Goal: Task Accomplishment & Management: Manage account settings

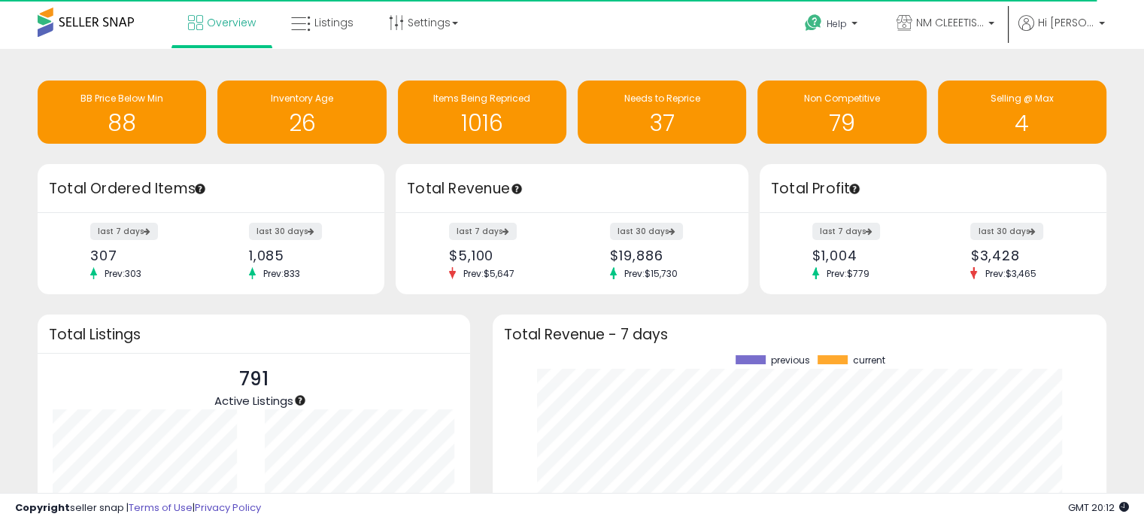
scroll to position [208, 584]
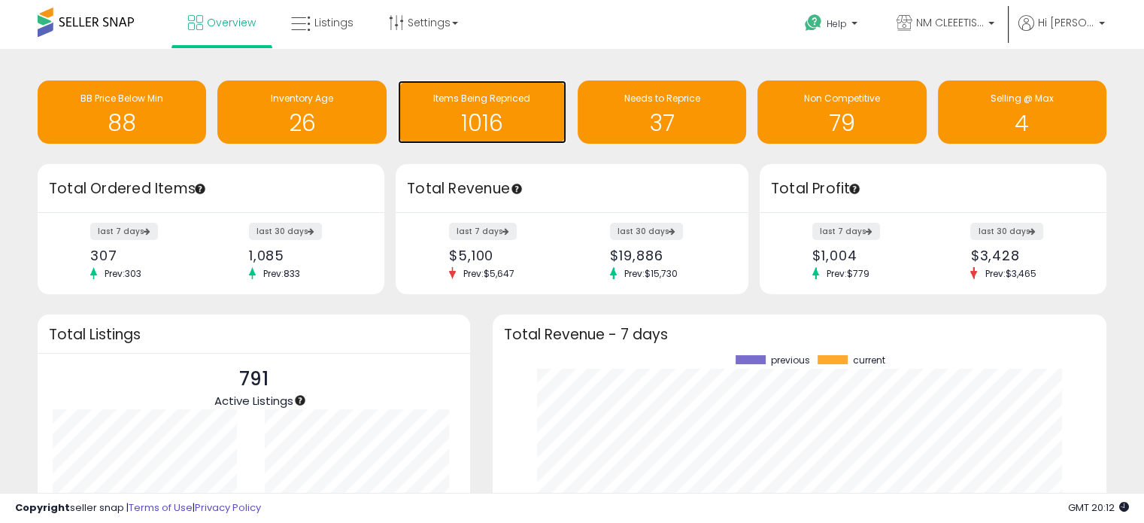
click at [487, 114] on h1 "1016" at bounding box center [481, 123] width 153 height 25
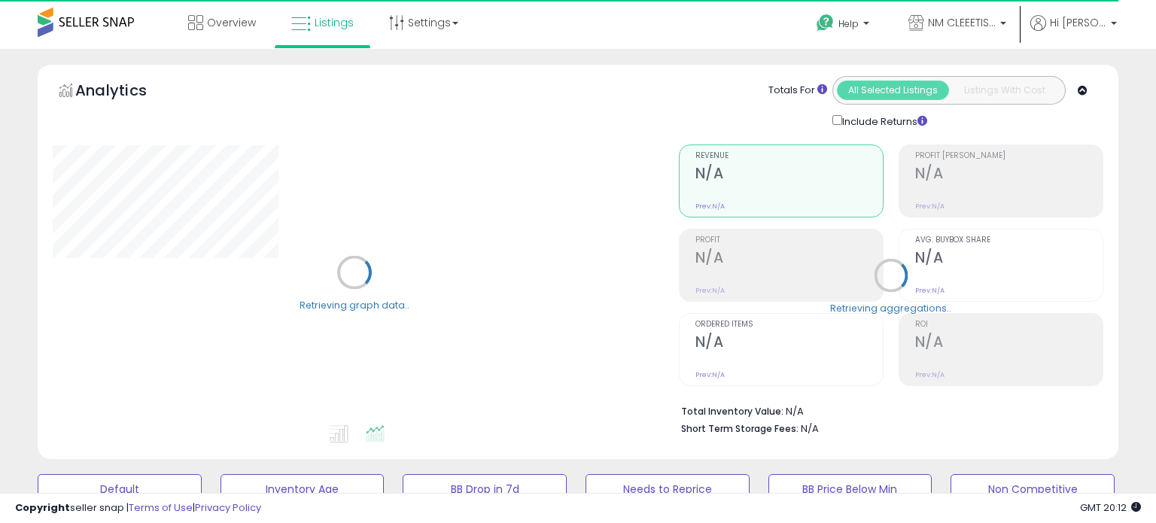
select select "**"
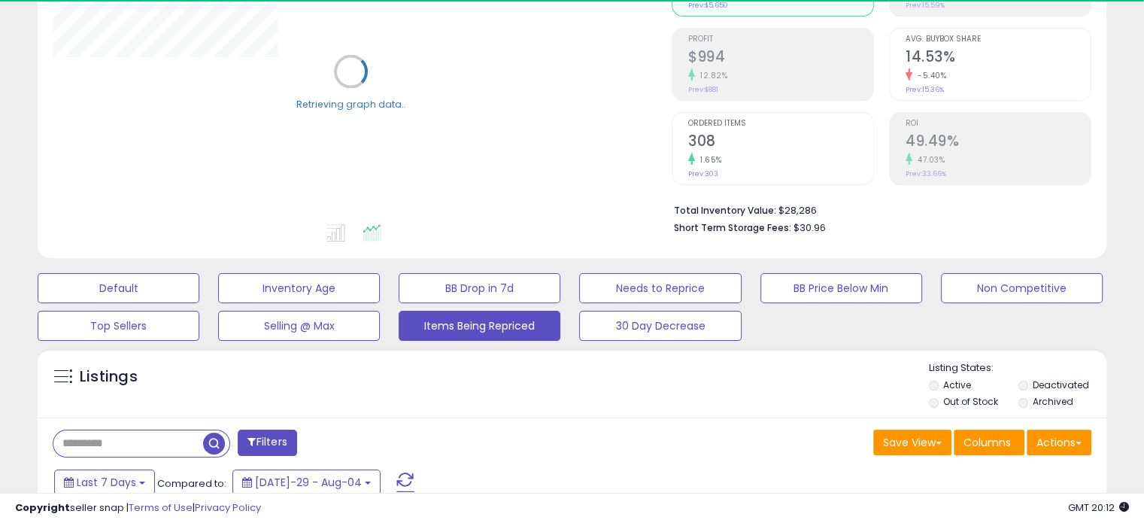
scroll to position [226, 0]
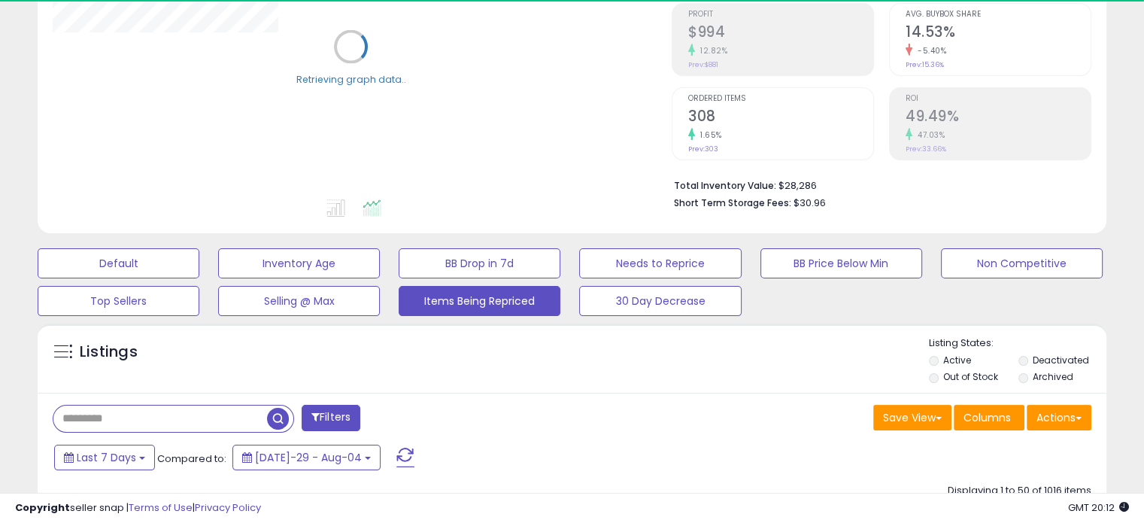
click at [117, 418] on input "text" at bounding box center [160, 418] width 214 height 26
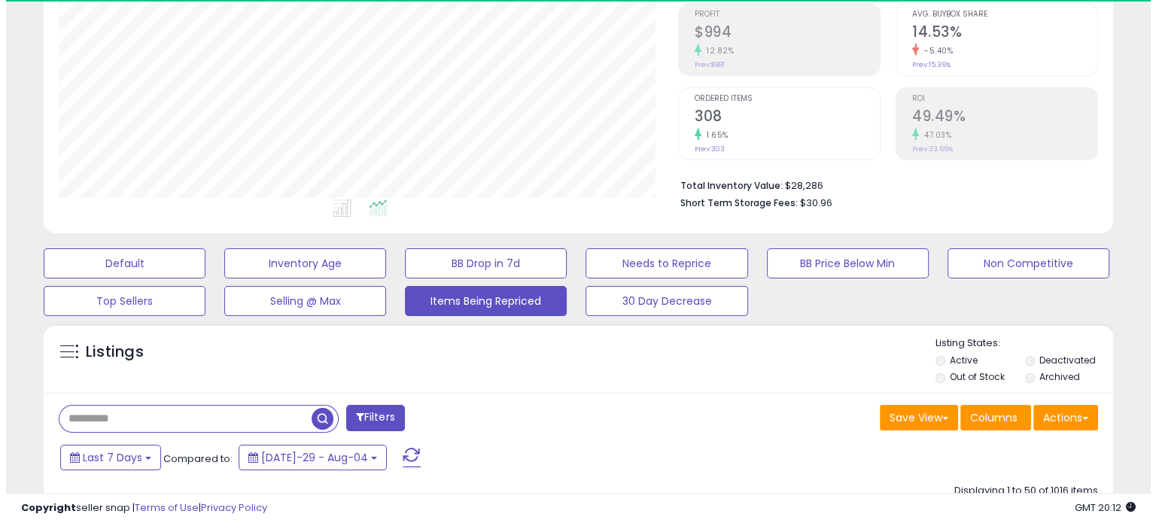
scroll to position [308, 618]
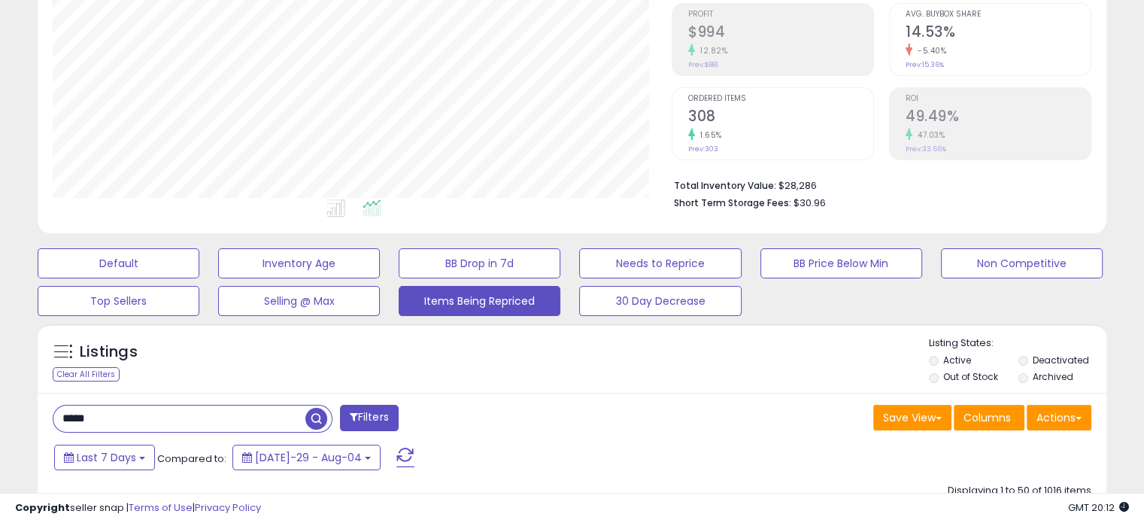
type input "*****"
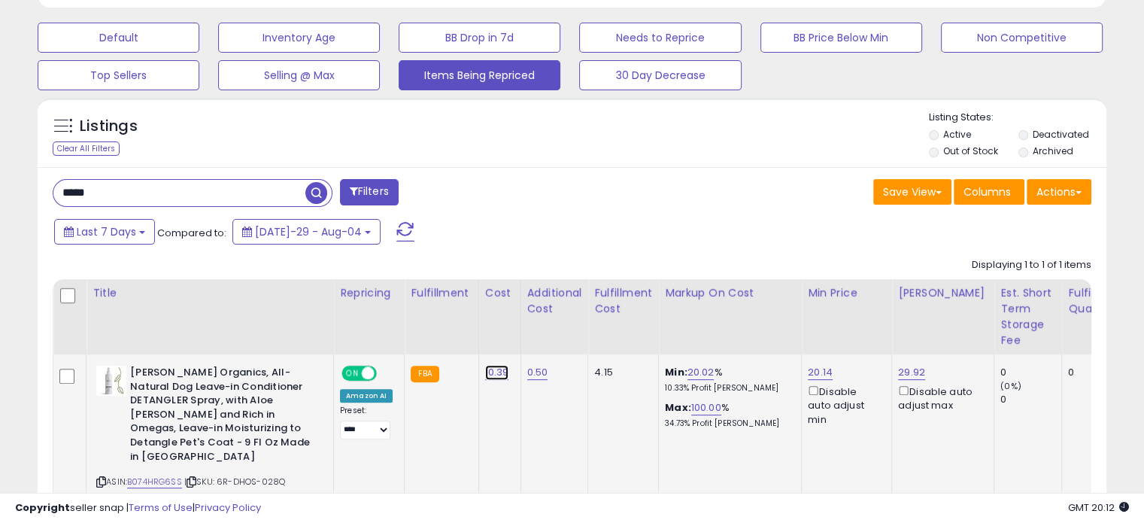
click at [497, 375] on link "10.39" at bounding box center [497, 372] width 24 height 15
drag, startPoint x: 484, startPoint y: 334, endPoint x: 277, endPoint y: 327, distance: 207.7
click at [277, 327] on table "Title Repricing" at bounding box center [1118, 398] width 2131 height 238
type input "*****"
click at [539, 333] on icon "submit" at bounding box center [534, 334] width 9 height 9
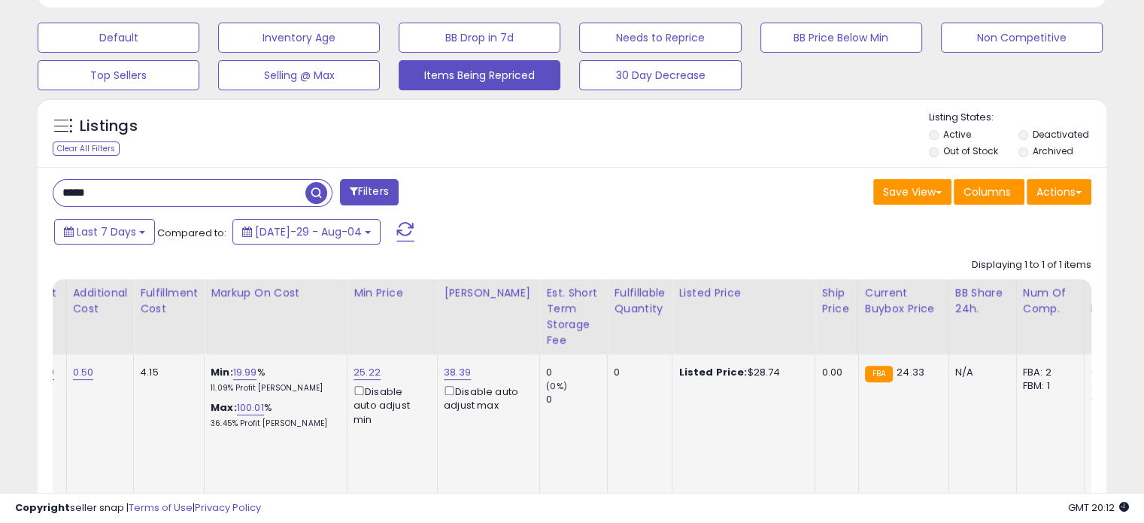
scroll to position [0, 0]
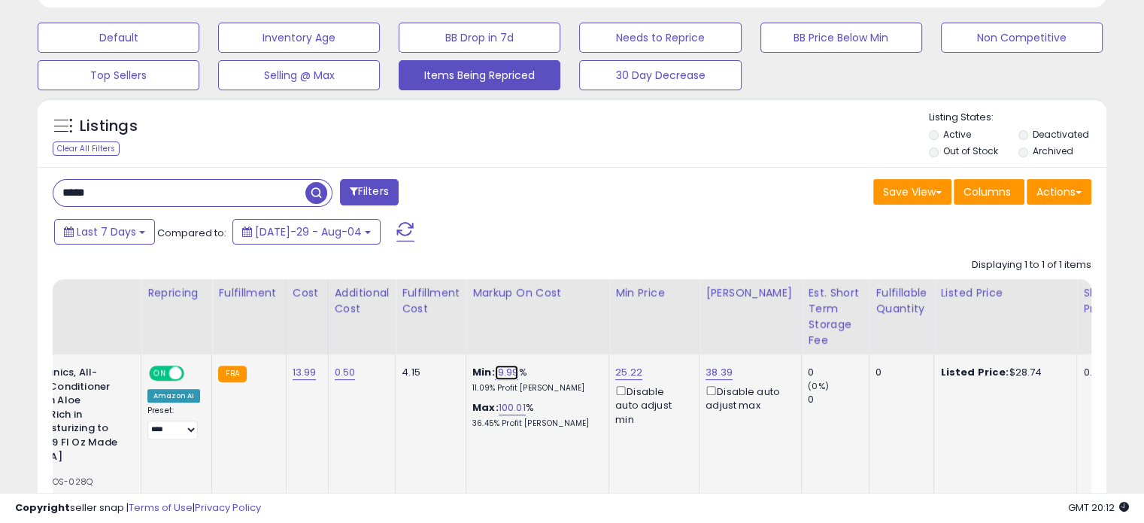
click at [495, 372] on link "19.99" at bounding box center [507, 372] width 24 height 15
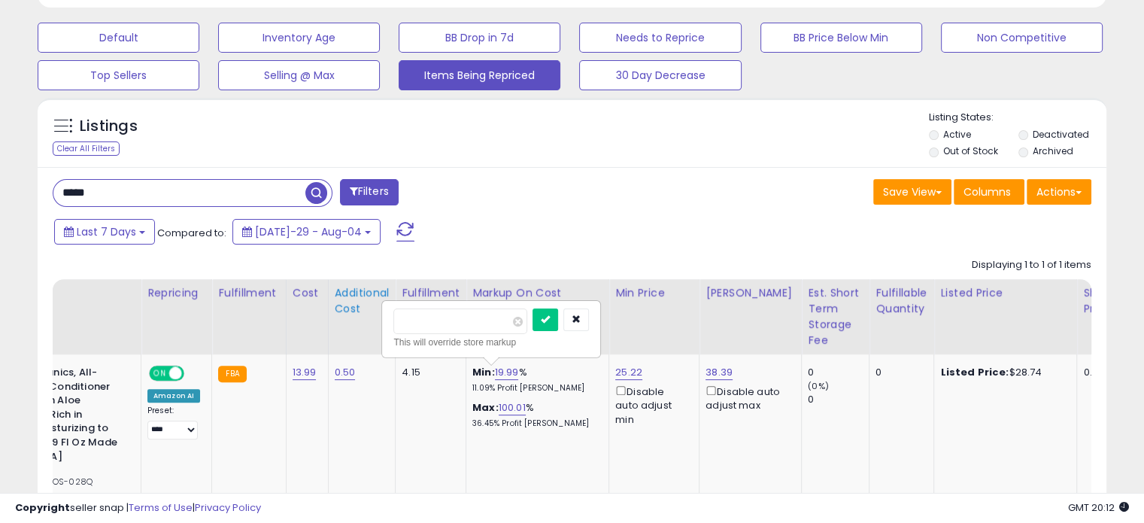
drag, startPoint x: 458, startPoint y: 323, endPoint x: 355, endPoint y: 321, distance: 103.1
click at [350, 317] on table "Title Repricing" at bounding box center [925, 398] width 2131 height 238
type input "*"
click at [550, 318] on icon "submit" at bounding box center [545, 318] width 9 height 9
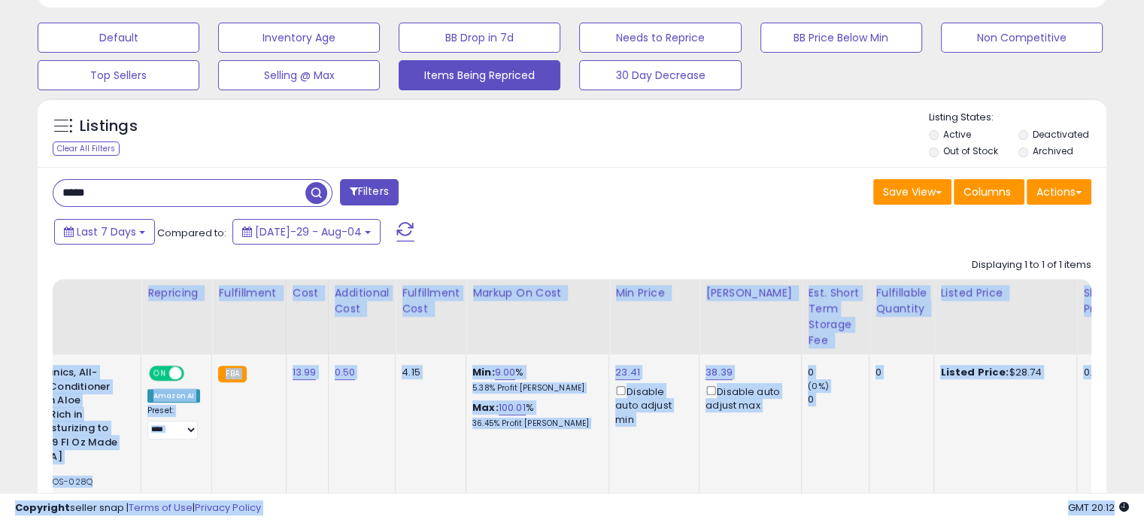
click at [575, 492] on div "**********" at bounding box center [572, 115] width 1144 height 1035
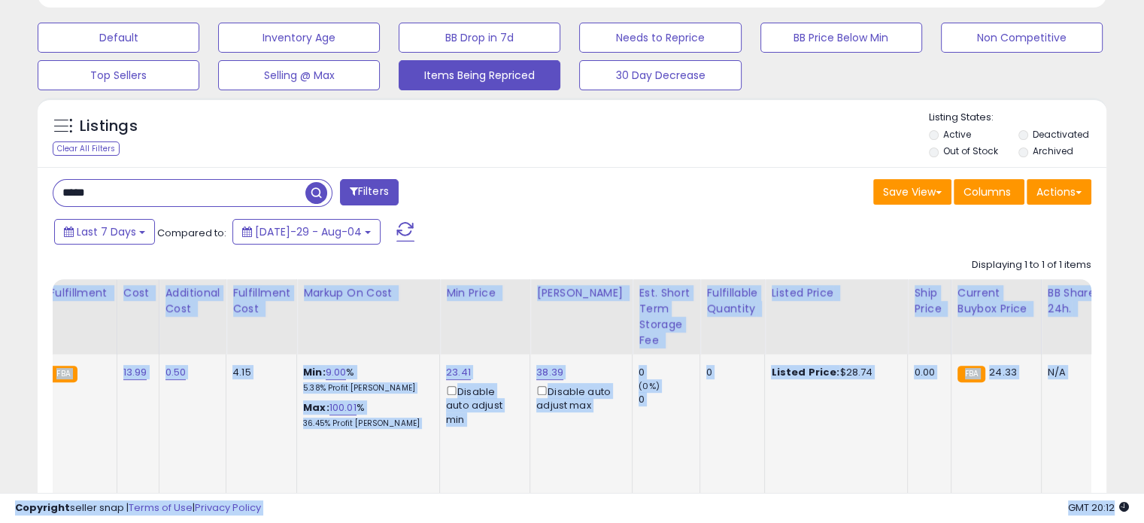
click at [663, 460] on td "0 (0%) 0" at bounding box center [667, 434] width 68 height 161
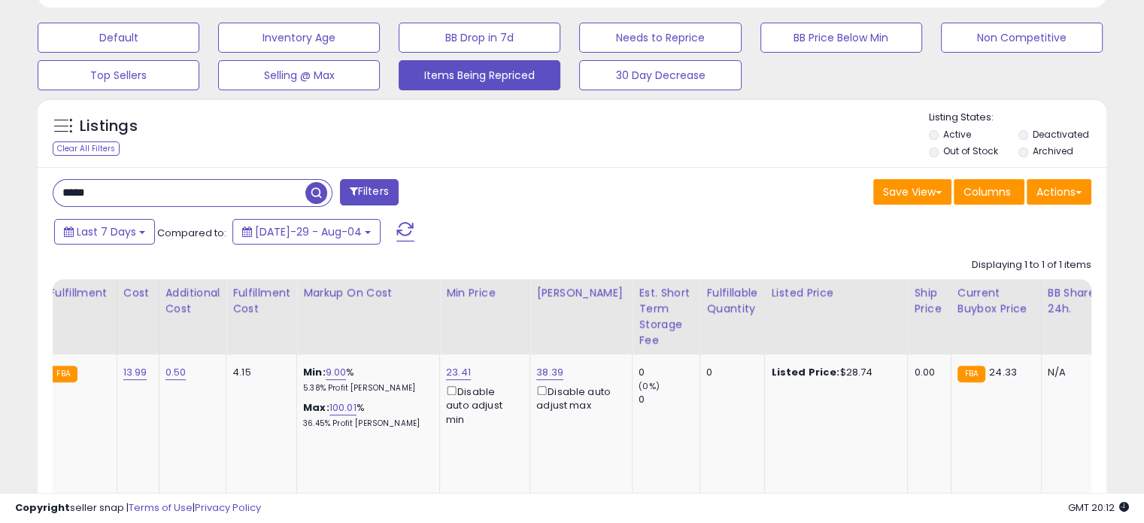
click at [343, 373] on div "Min: 9.00 % 5.38% Profit Margin" at bounding box center [365, 380] width 125 height 28
click at [333, 371] on link "9.00" at bounding box center [336, 372] width 21 height 15
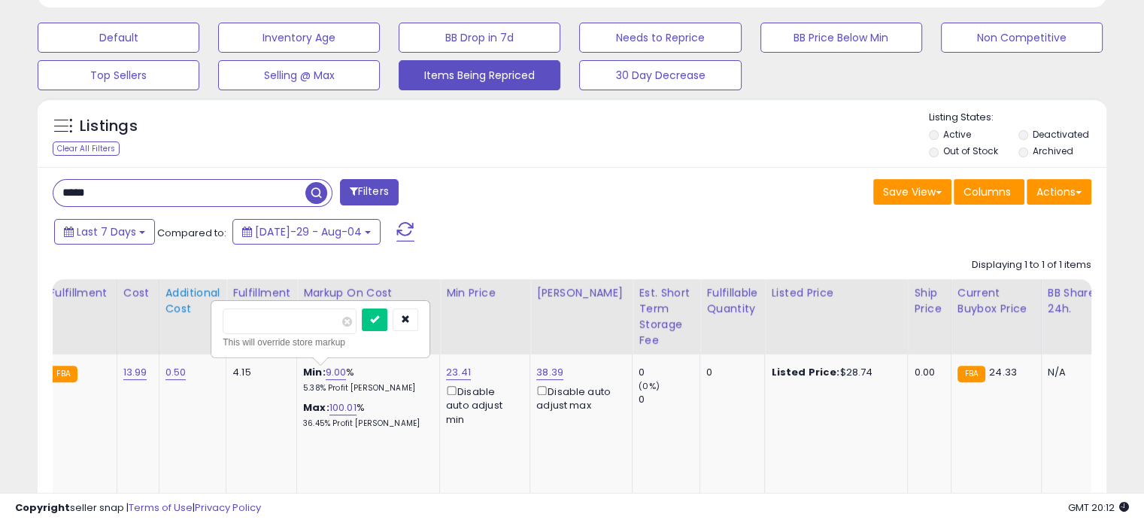
drag, startPoint x: 292, startPoint y: 321, endPoint x: 161, endPoint y: 323, distance: 130.9
click at [161, 323] on table "Title Repricing" at bounding box center [756, 398] width 2131 height 238
type input "**"
click at [387, 317] on button "submit" at bounding box center [375, 319] width 26 height 23
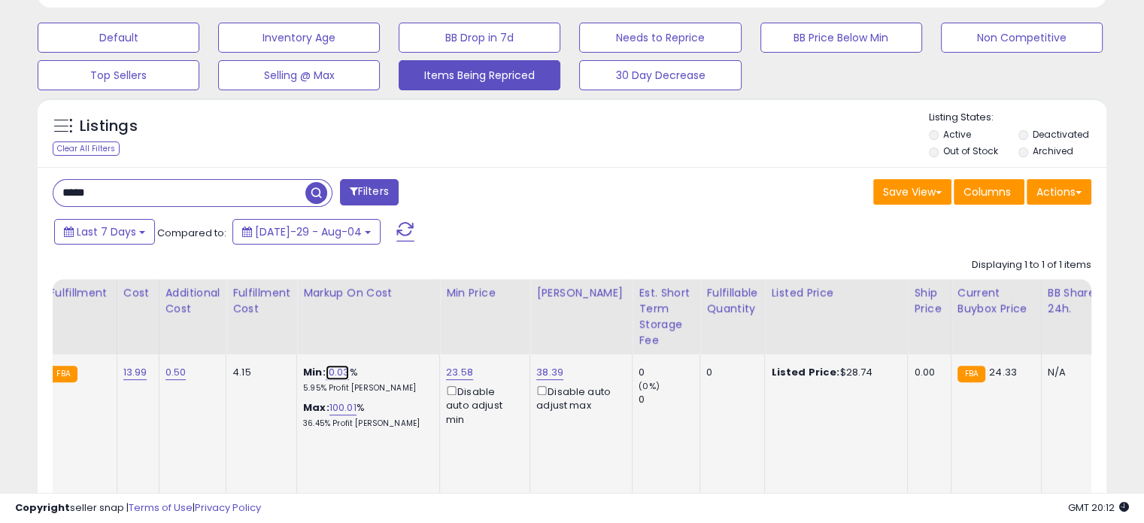
click at [334, 375] on link "10.03" at bounding box center [338, 372] width 24 height 15
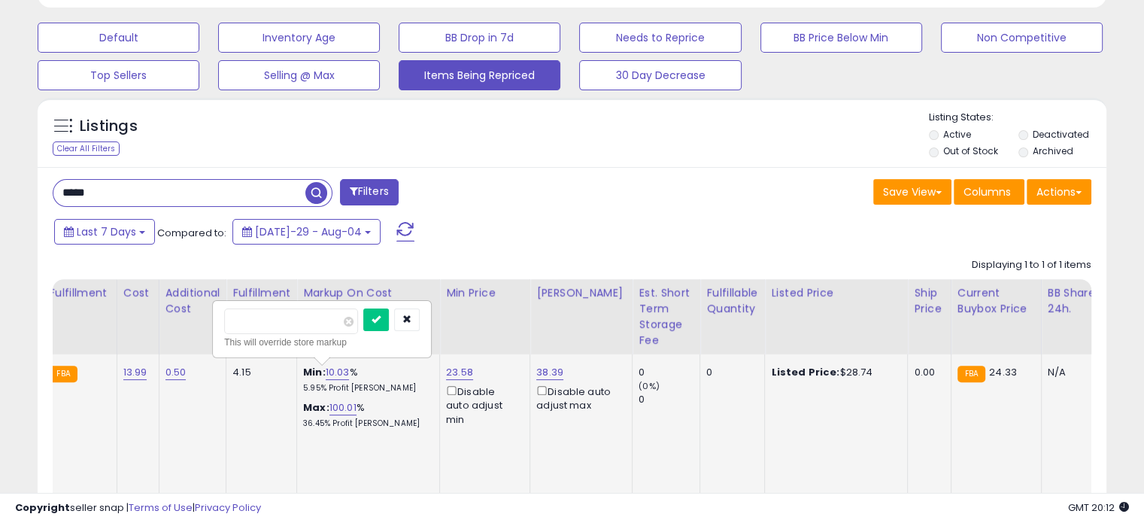
drag, startPoint x: 184, startPoint y: 311, endPoint x: 229, endPoint y: 347, distance: 57.8
click at [142, 308] on table "Title Repricing" at bounding box center [756, 398] width 2131 height 238
type input "**"
click at [381, 320] on icon "submit" at bounding box center [376, 318] width 9 height 9
